Goal: Navigation & Orientation: Find specific page/section

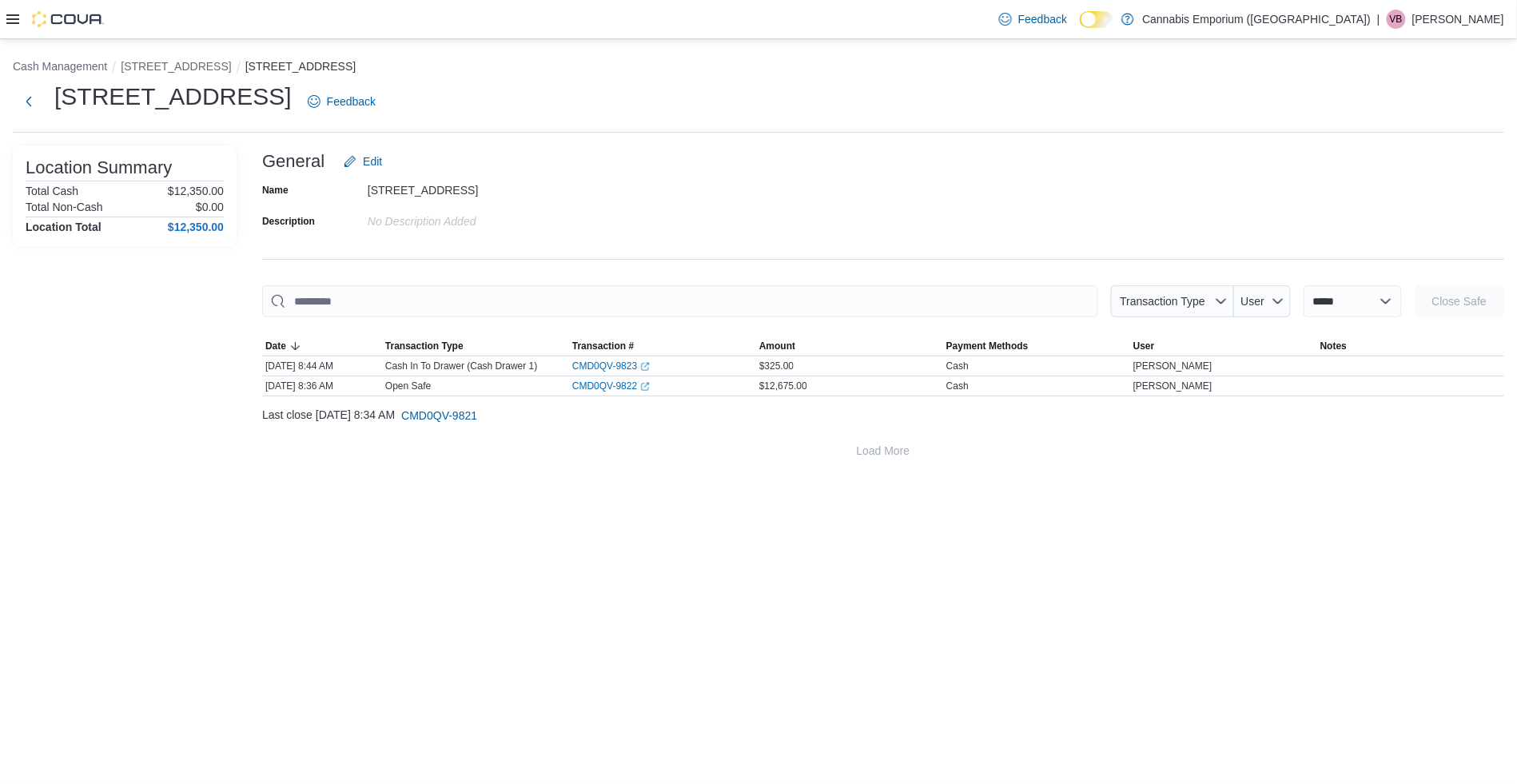
click at [12, 17] on icon at bounding box center [12, 18] width 12 height 12
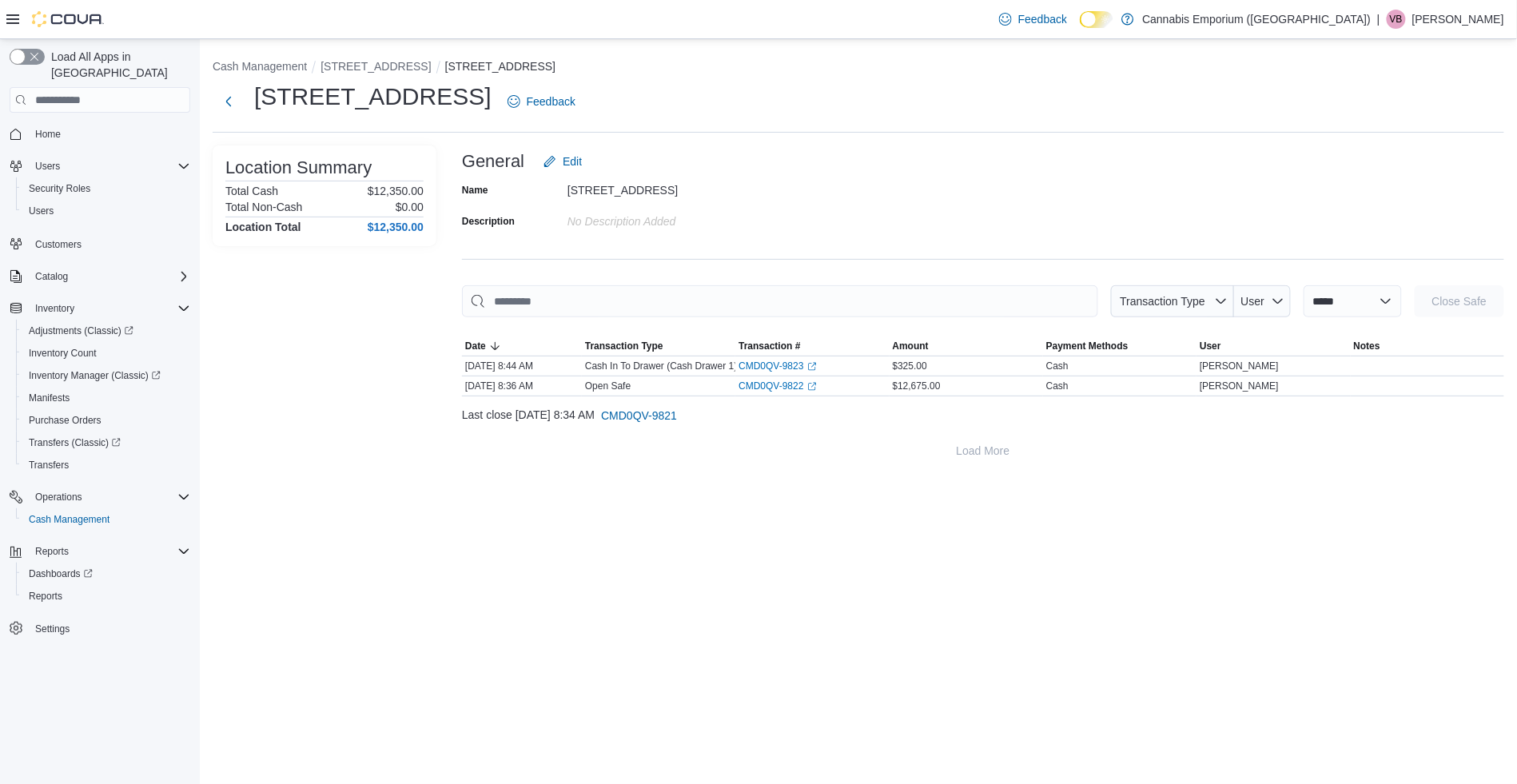
click at [81, 124] on span "Home" at bounding box center [109, 133] width 162 height 20
